Goal: Transaction & Acquisition: Obtain resource

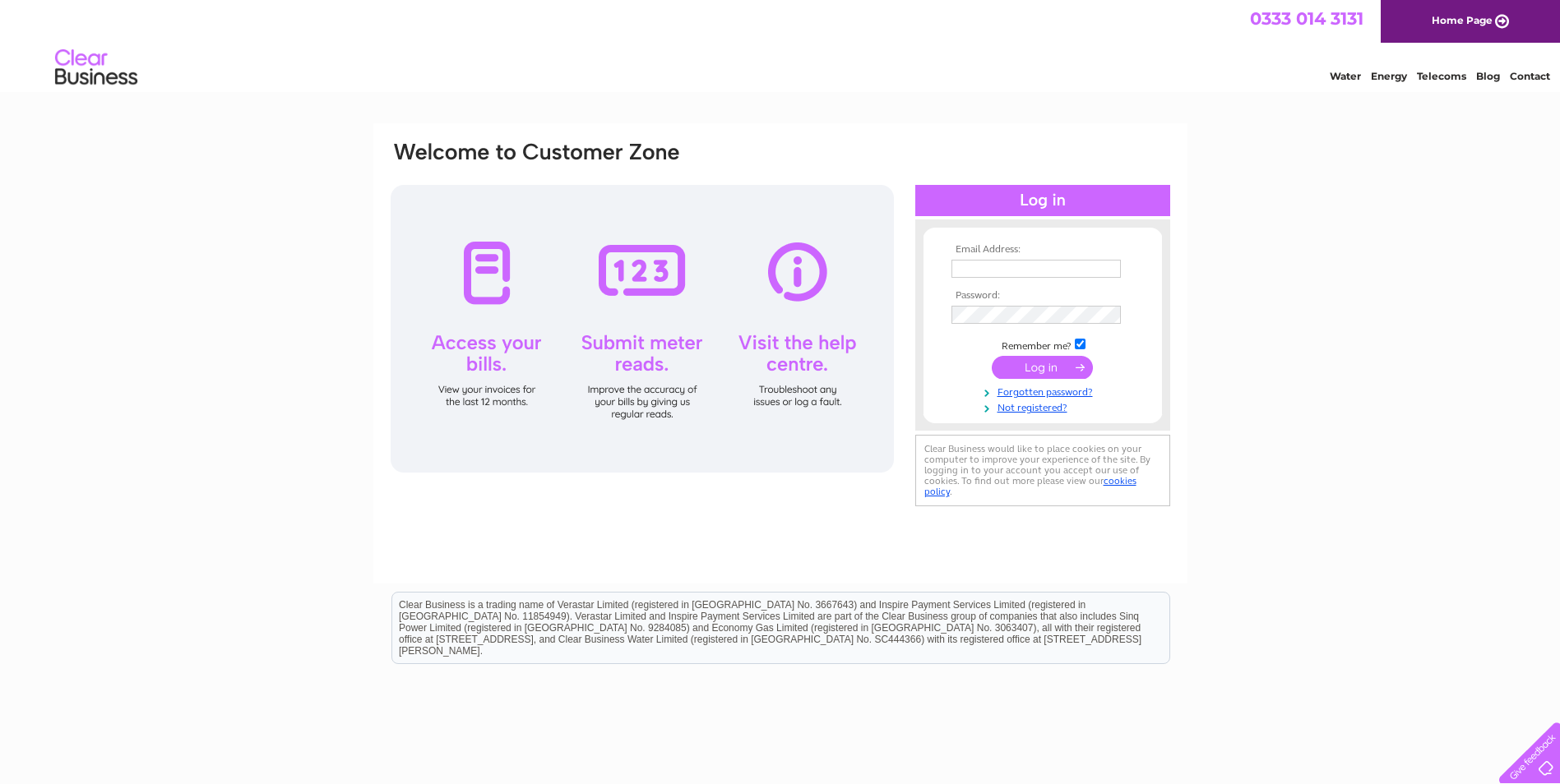
click at [975, 275] on input "text" at bounding box center [1036, 268] width 169 height 18
paste input "[EMAIL_ADDRESS][DOMAIN_NAME]"
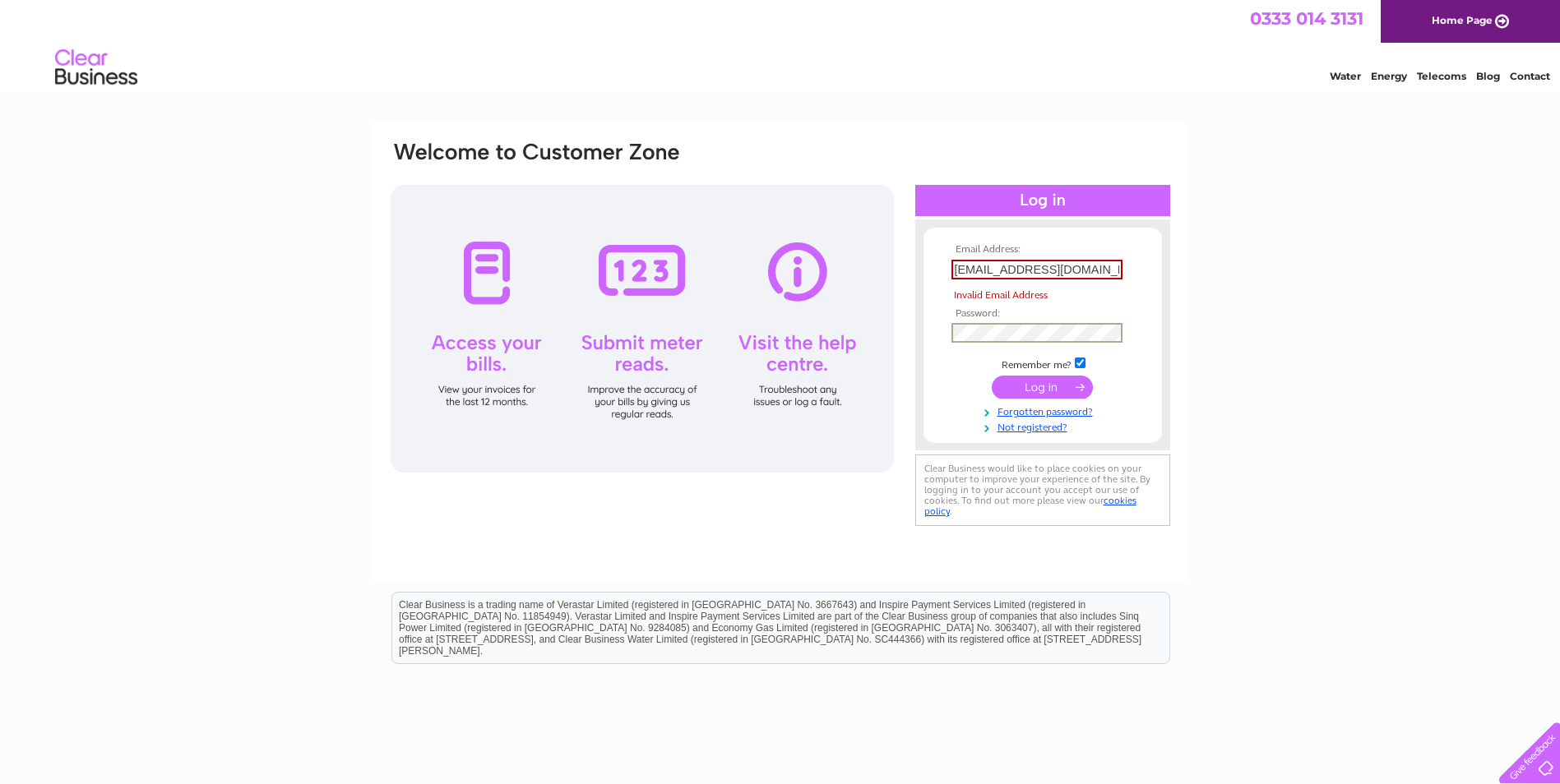
click at [1292, 298] on div "Email Address: Finance@moneyready.org Invalid Email Address Password:" at bounding box center [780, 494] width 1560 height 741
drag, startPoint x: 1054, startPoint y: 284, endPoint x: 951, endPoint y: 283, distance: 103.0
click at [1051, 284] on td "Invalid Email Address" at bounding box center [1042, 296] width 191 height 25
click at [958, 270] on input "Finance@moneyready.org" at bounding box center [1037, 269] width 171 height 20
drag, startPoint x: 1092, startPoint y: 300, endPoint x: 1103, endPoint y: 274, distance: 28.2
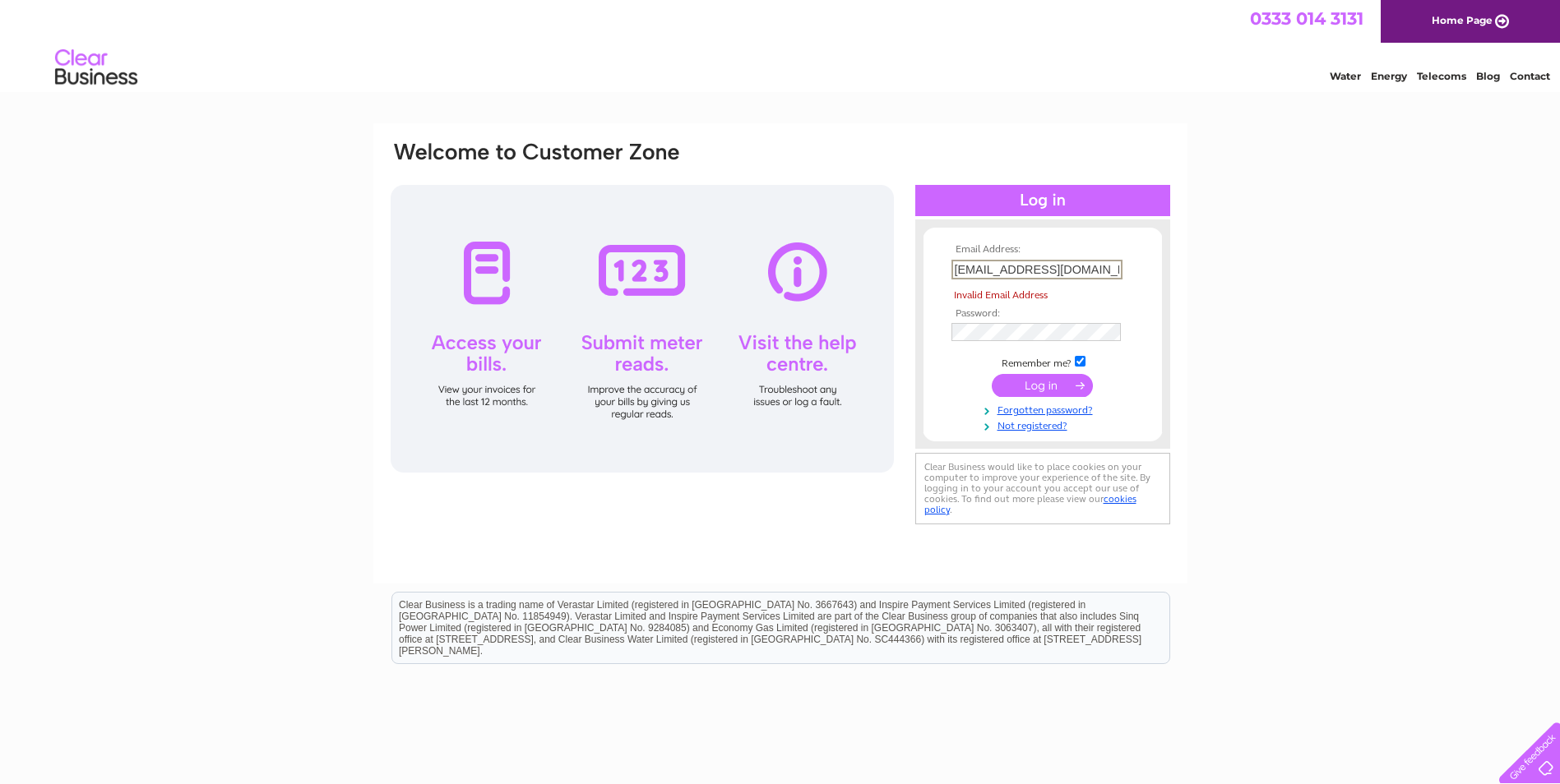
click at [1092, 300] on span "Invalid Email Address" at bounding box center [1045, 296] width 188 height 16
click at [1104, 265] on input "finance@moneyready.org" at bounding box center [1037, 269] width 171 height 20
type input "finance@moneyready.org"
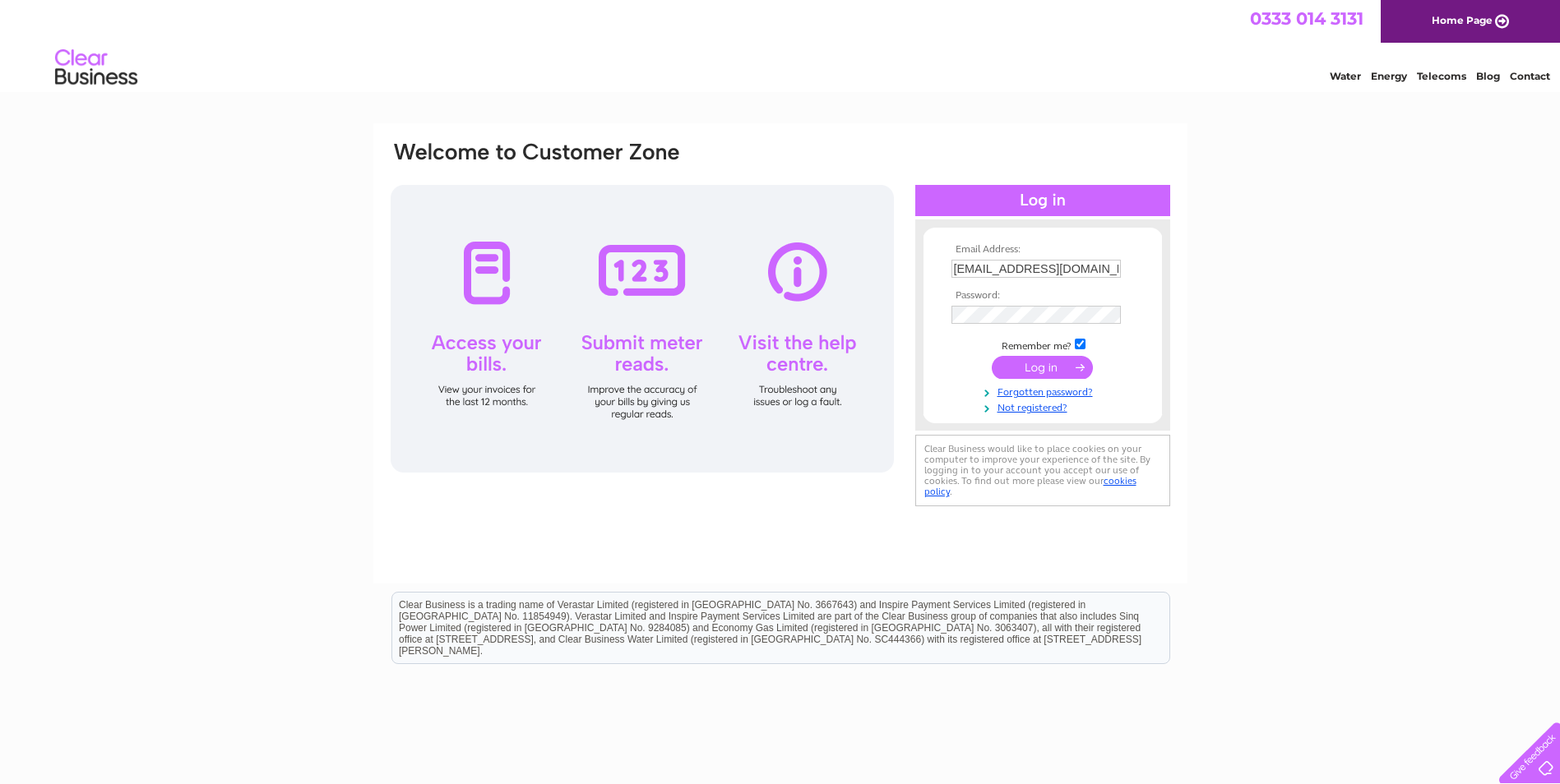
click at [1127, 229] on div at bounding box center [1042, 228] width 255 height 16
click at [1037, 371] on input "submit" at bounding box center [1042, 367] width 101 height 23
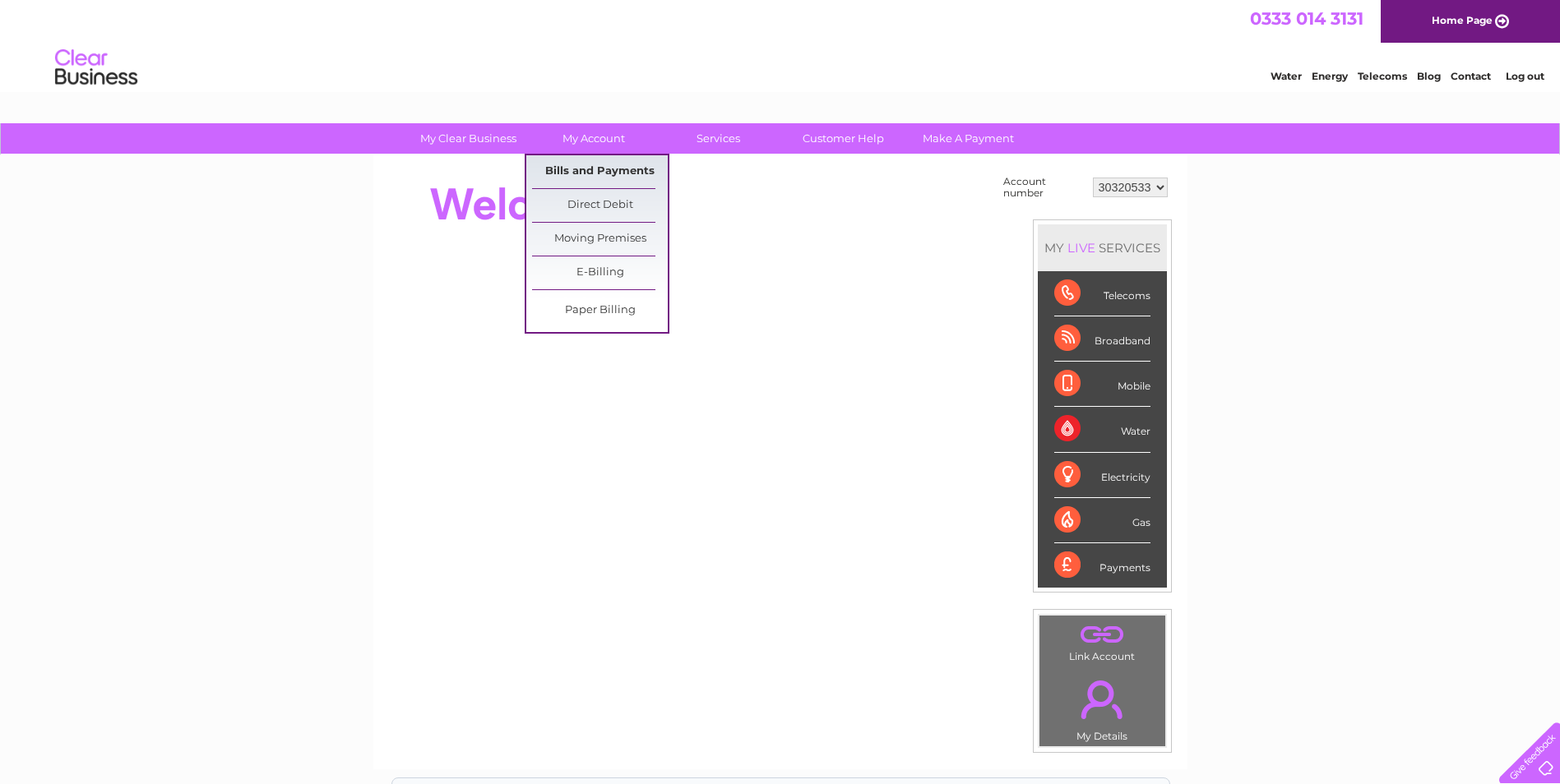
click at [585, 158] on link "Bills and Payments" at bounding box center [599, 172] width 136 height 33
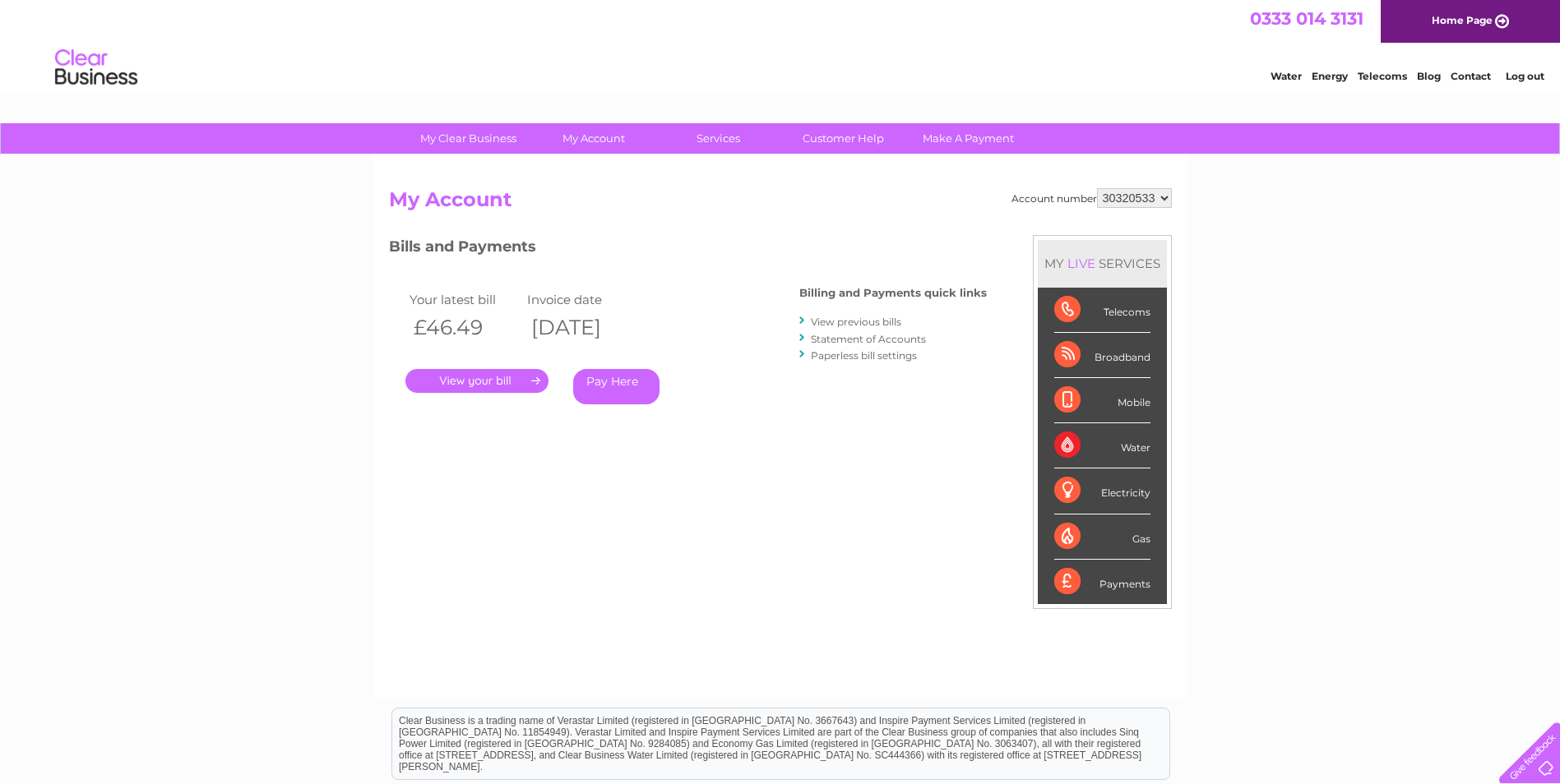
click at [513, 380] on link "." at bounding box center [477, 380] width 143 height 24
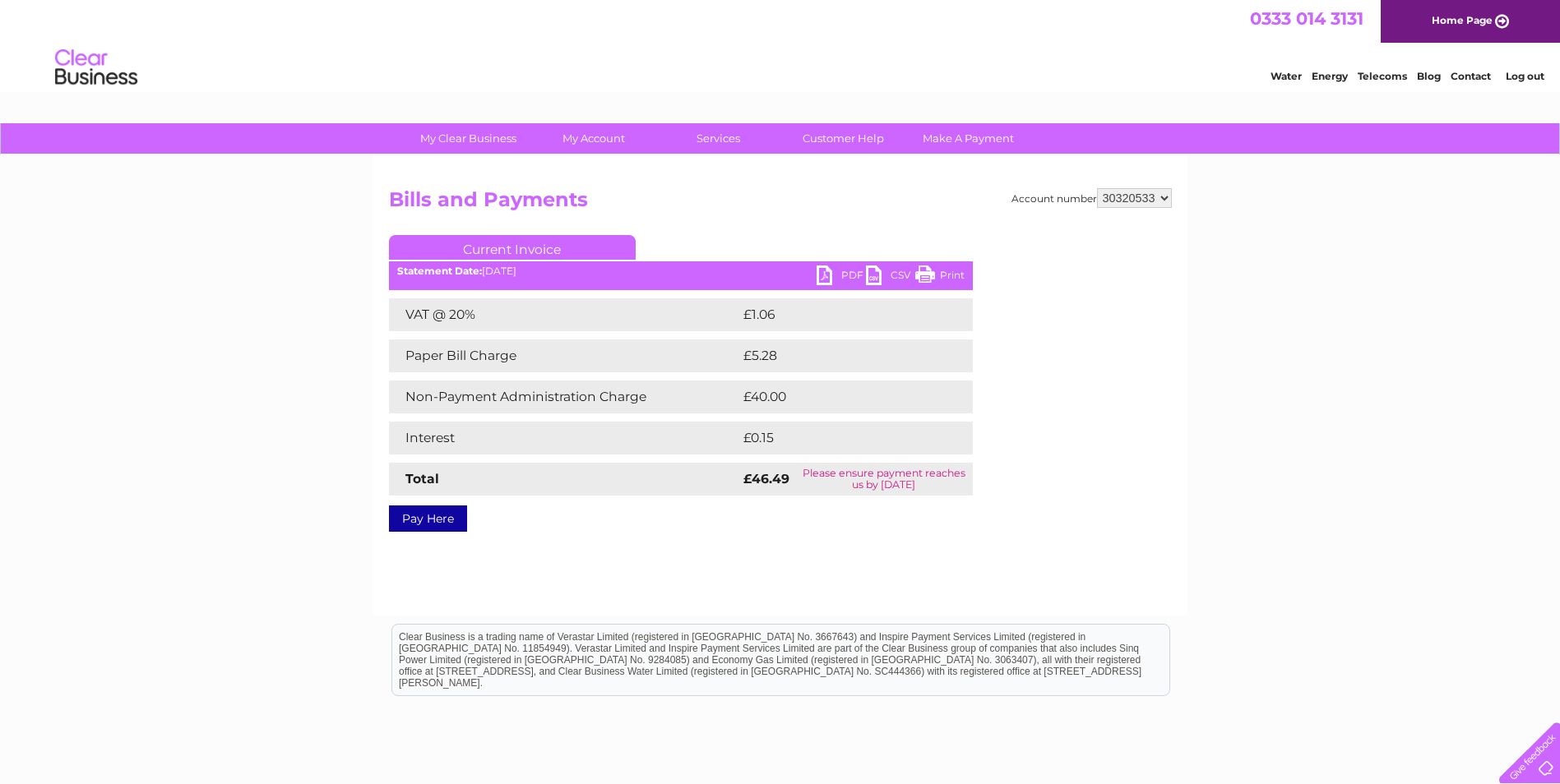
drag, startPoint x: 0, startPoint y: 0, endPoint x: 1114, endPoint y: 505, distance: 1223.1
click at [1114, 505] on div "Account number 30320533 Bills and Payments Current Invoice PDF CSV Print Total" at bounding box center [780, 357] width 783 height 338
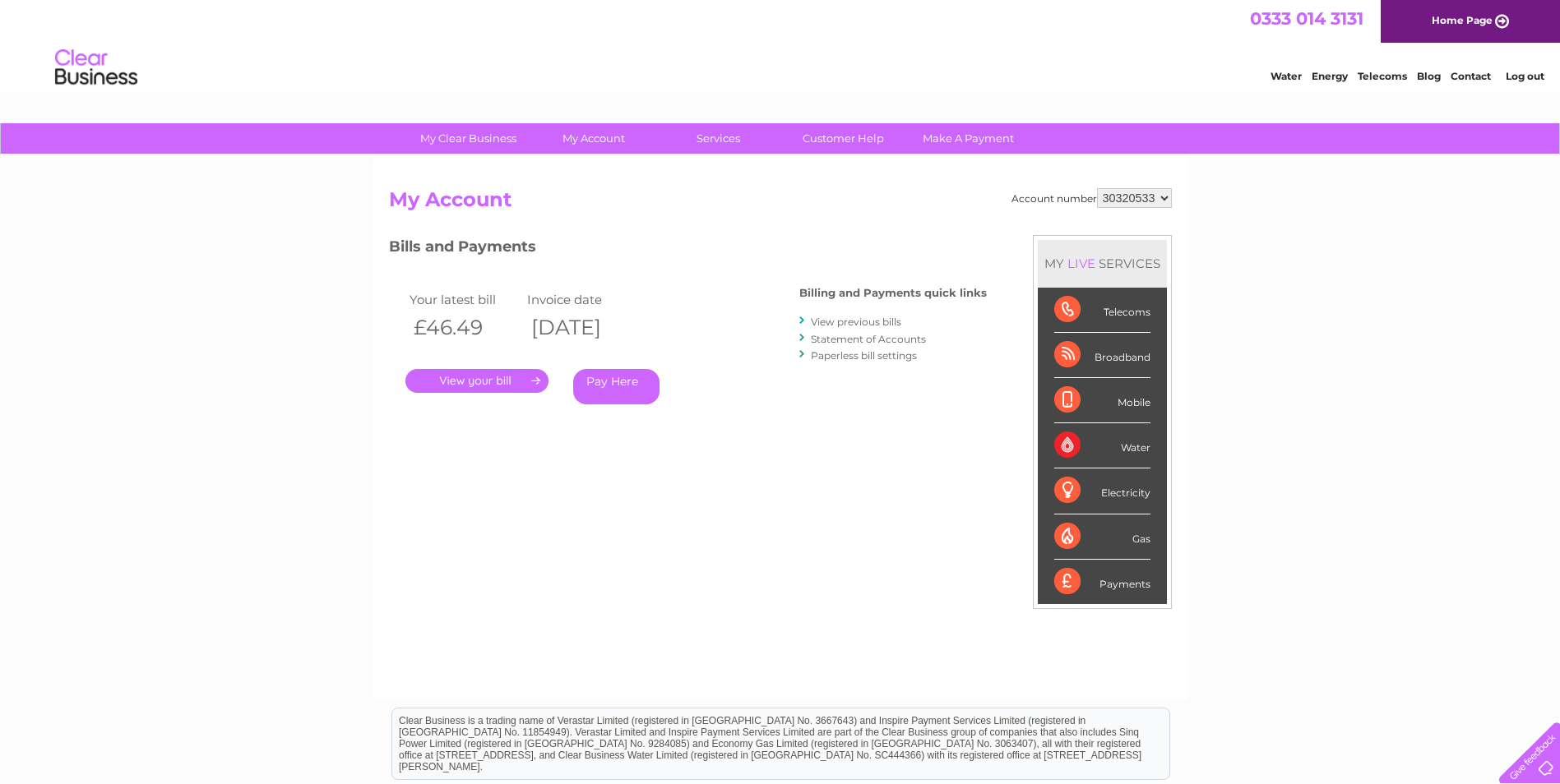
click at [868, 328] on link "View previous bills" at bounding box center [856, 322] width 91 height 12
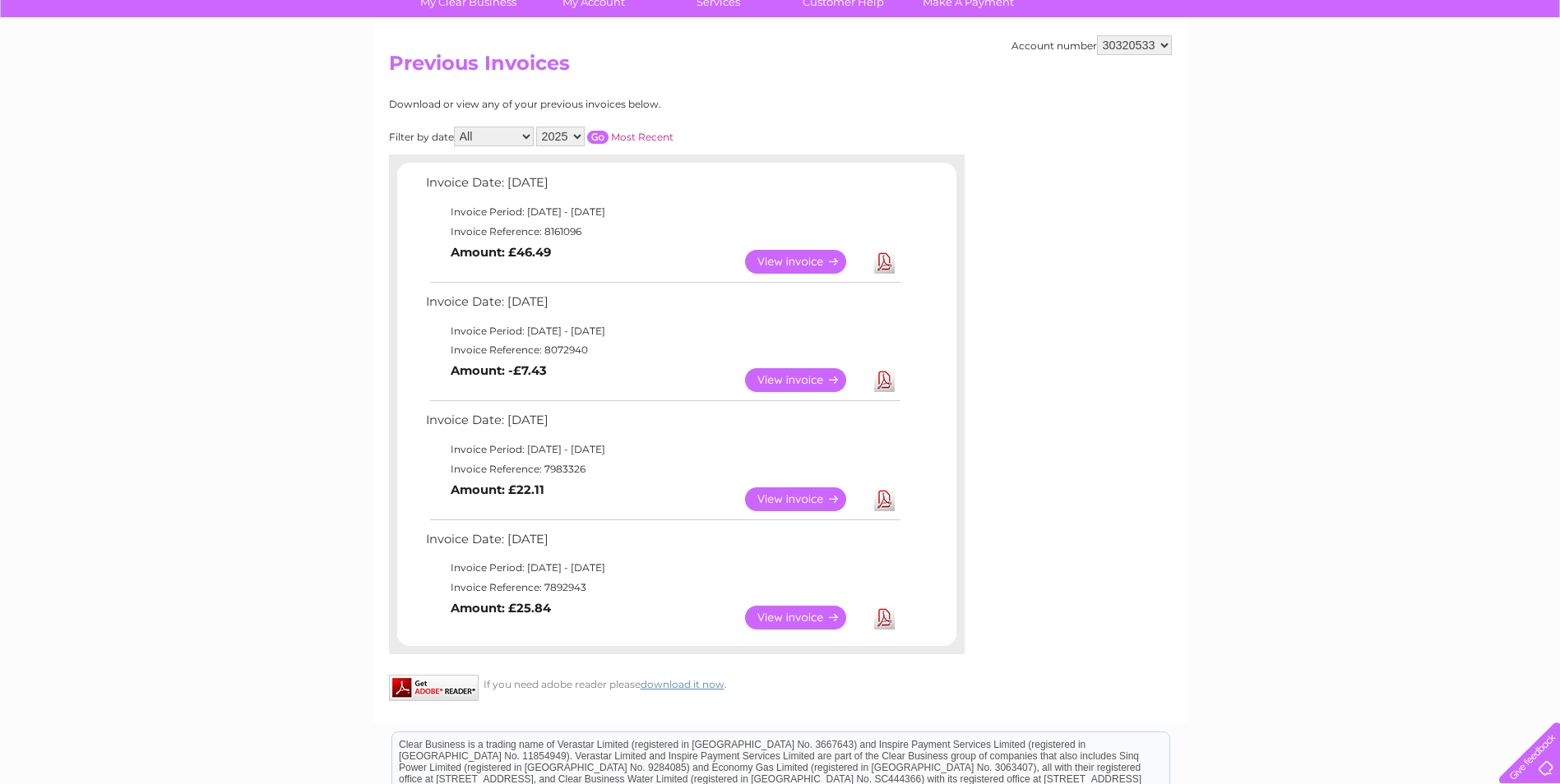
scroll to position [164, 0]
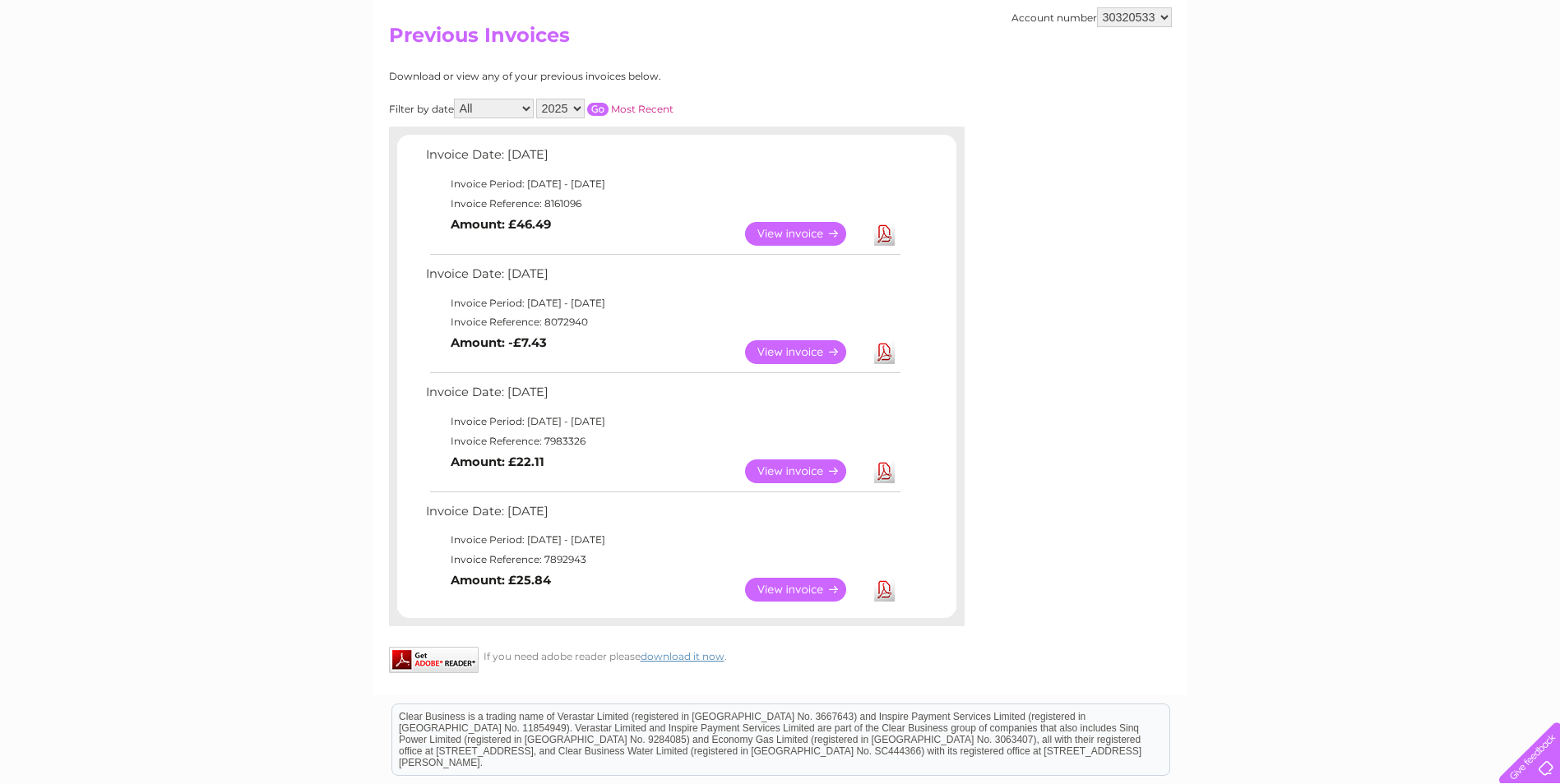
click at [800, 462] on link "View" at bounding box center [806, 471] width 121 height 24
click at [756, 353] on link "View" at bounding box center [806, 352] width 121 height 24
click at [811, 586] on link "View" at bounding box center [806, 589] width 121 height 24
click at [802, 349] on link "View" at bounding box center [806, 352] width 121 height 24
click at [791, 234] on link "View" at bounding box center [806, 234] width 121 height 24
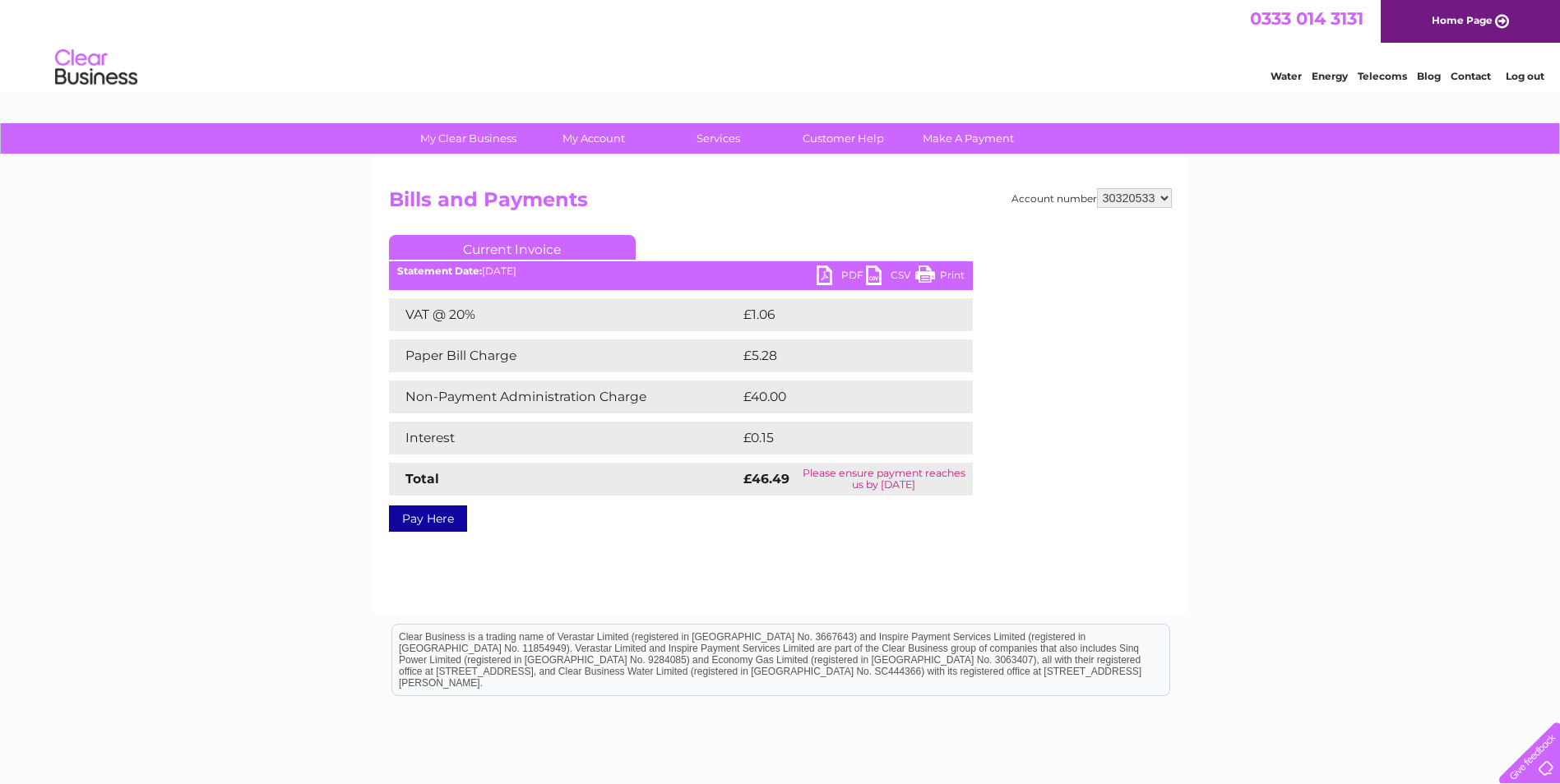
click at [830, 276] on link "PDF" at bounding box center [840, 277] width 49 height 24
